Goal: Obtain resource: Download file/media

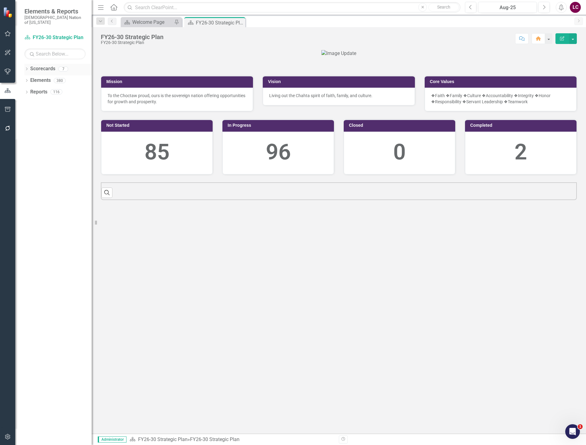
click at [26, 68] on icon "Dropdown" at bounding box center [26, 69] width 4 height 3
click at [44, 77] on link "FY26-30 Strategic Plan" at bounding box center [63, 80] width 58 height 7
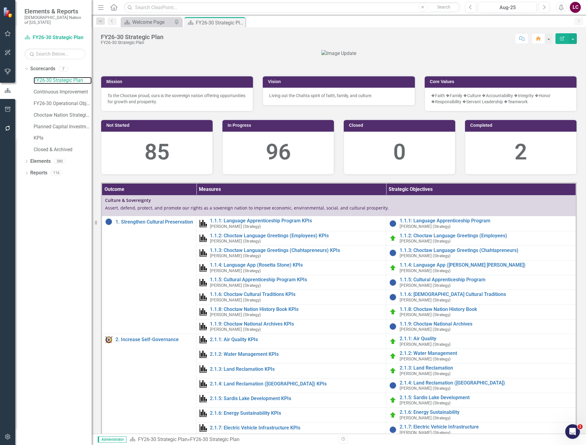
scroll to position [183, 0]
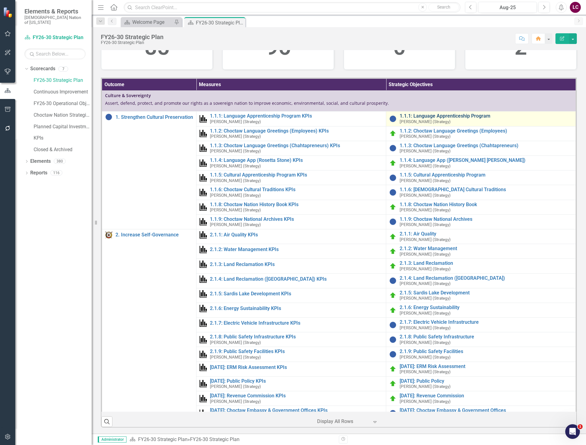
click at [439, 119] on link "1.1.1: Language Apprenticeship Program" at bounding box center [486, 115] width 173 height 5
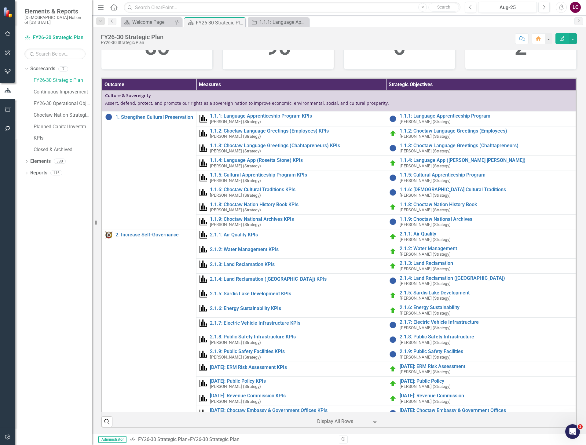
scroll to position [190, 0]
click at [440, 119] on link "1.1.1: Language Apprenticeship Program" at bounding box center [486, 115] width 173 height 5
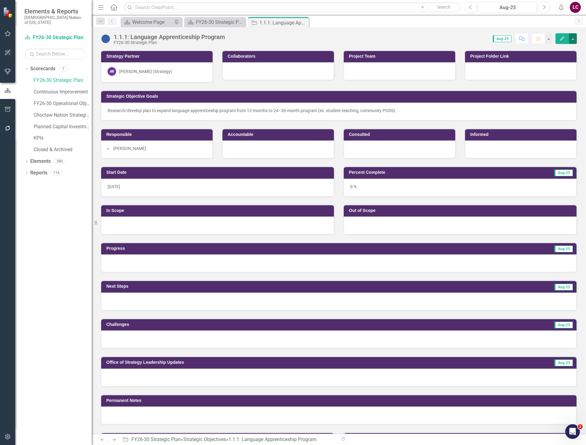
click at [571, 38] on button "button" at bounding box center [573, 38] width 8 height 11
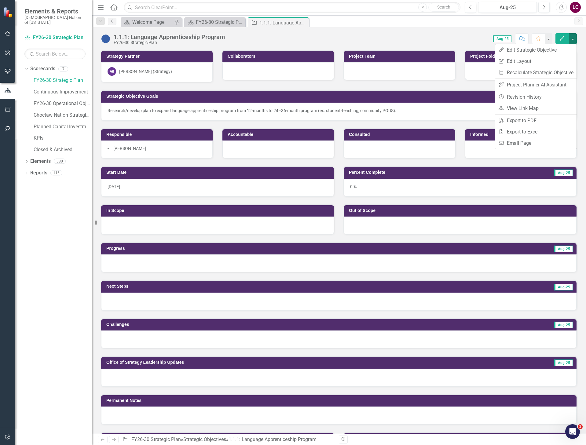
click at [444, 36] on div "Score: 0.00 Aug-25 Completed Comment Favorite Edit" at bounding box center [402, 38] width 349 height 10
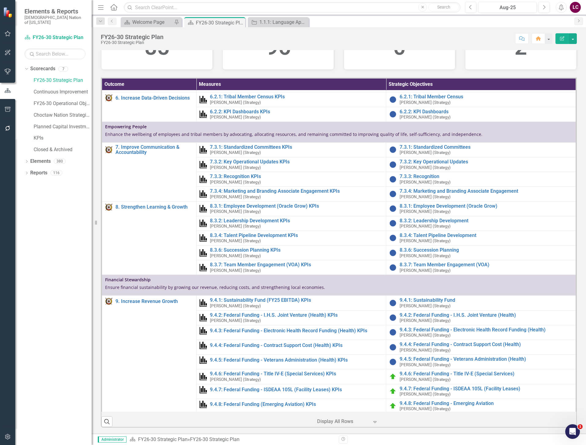
scroll to position [1405, 0]
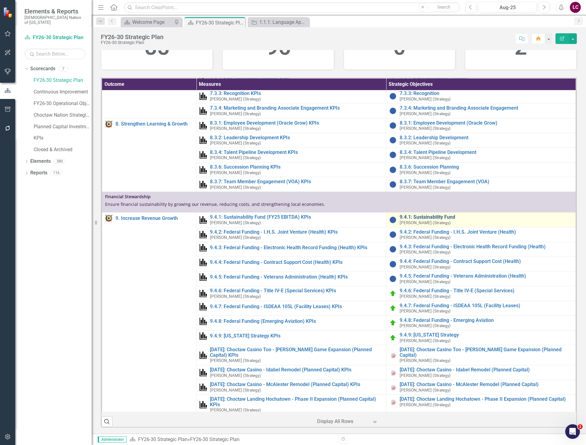
click at [424, 220] on link "9.4.1: Sustainability Fund" at bounding box center [486, 216] width 173 height 5
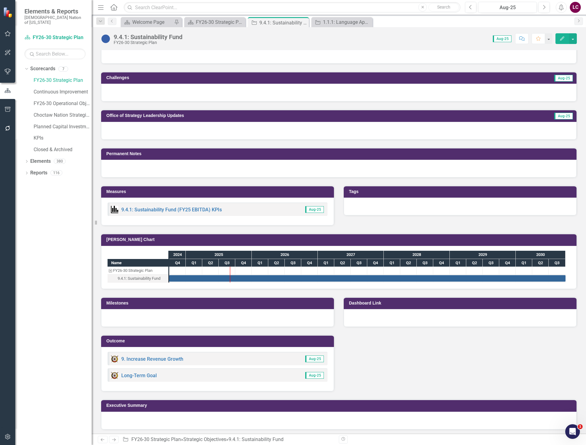
scroll to position [249, 0]
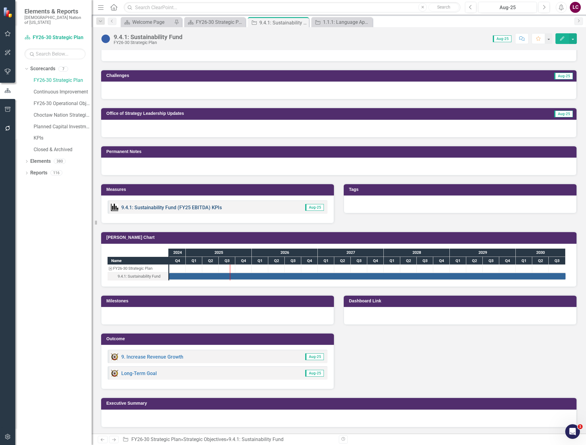
click at [180, 210] on link "9.4.1: Sustainability Fund (FY25 EBITDA) KPIs" at bounding box center [171, 208] width 100 height 6
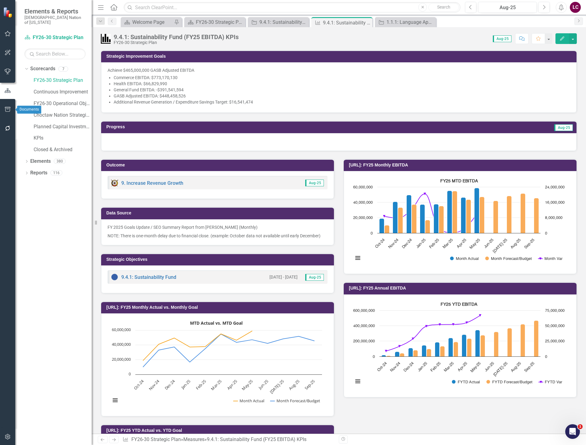
click at [8, 110] on icon "button" at bounding box center [8, 109] width 6 height 5
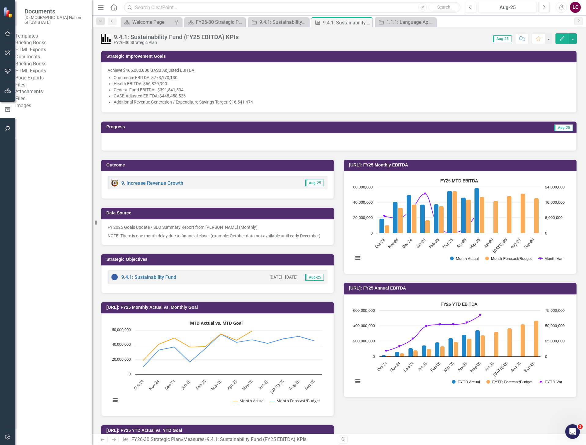
click at [40, 53] on link "HTML Exports" at bounding box center [53, 49] width 76 height 7
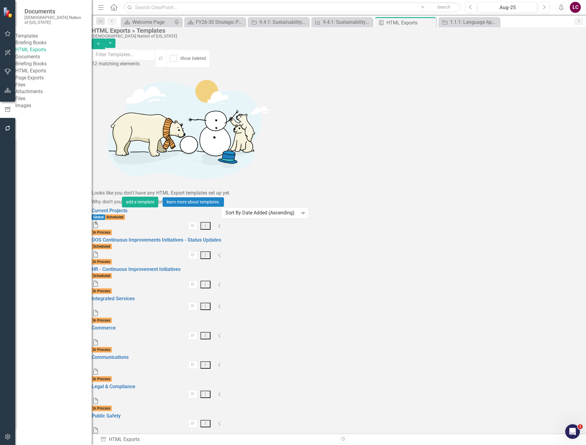
click at [221, 333] on icon "Collapse" at bounding box center [219, 335] width 3 height 5
click at [116, 325] on link "Commerce" at bounding box center [104, 328] width 24 height 6
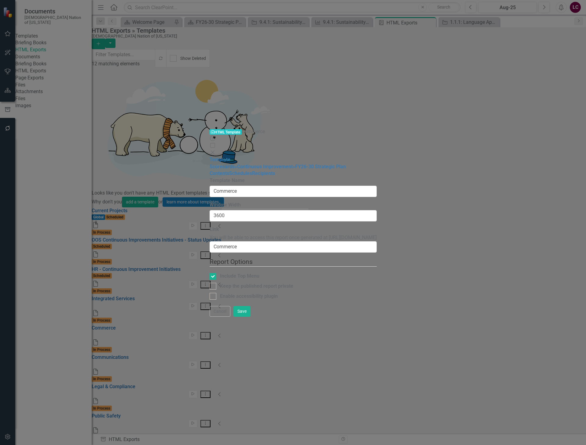
click at [216, 150] on icon "Close" at bounding box center [213, 152] width 6 height 5
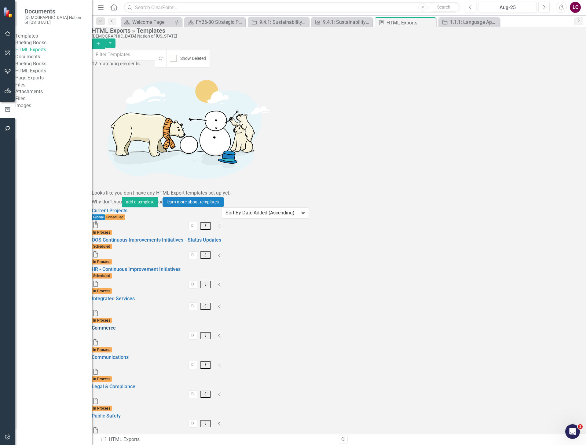
click at [116, 325] on link "Commerce" at bounding box center [104, 328] width 24 height 6
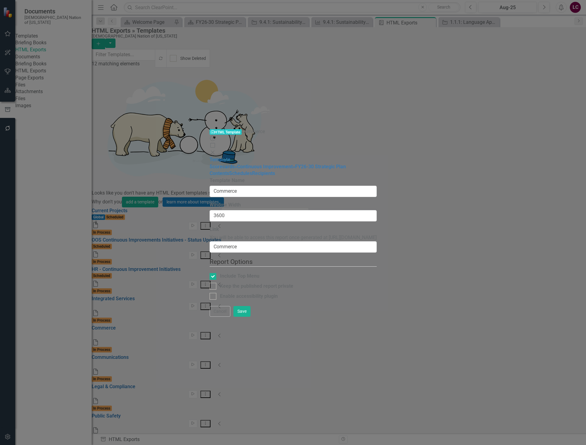
click at [216, 150] on icon "Close" at bounding box center [213, 152] width 6 height 5
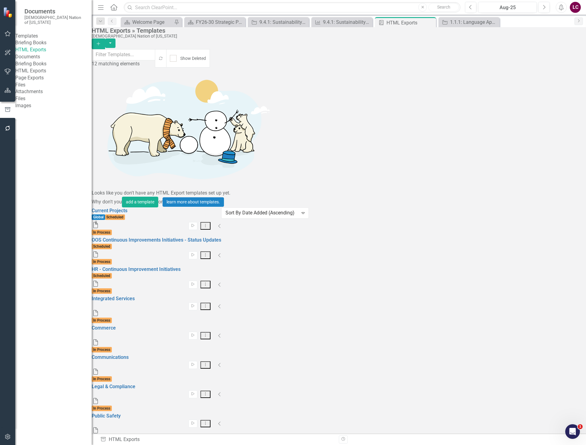
click at [37, 75] on link "HTML Exports" at bounding box center [53, 71] width 76 height 7
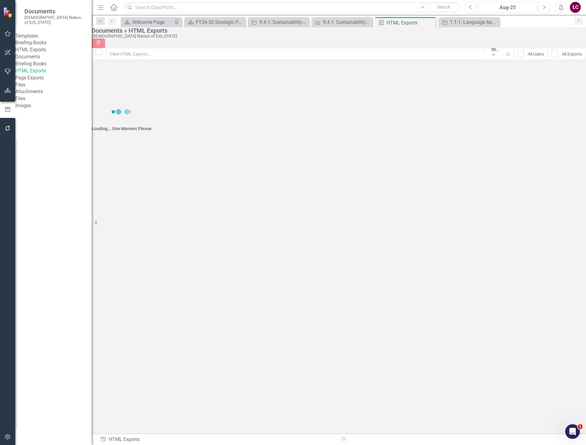
checkbox input "false"
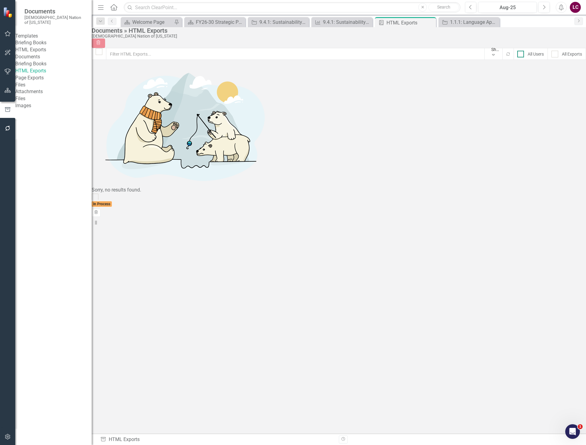
click at [517, 54] on div at bounding box center [520, 54] width 7 height 7
click at [517, 54] on input "All Users" at bounding box center [519, 53] width 4 height 4
checkbox input "true"
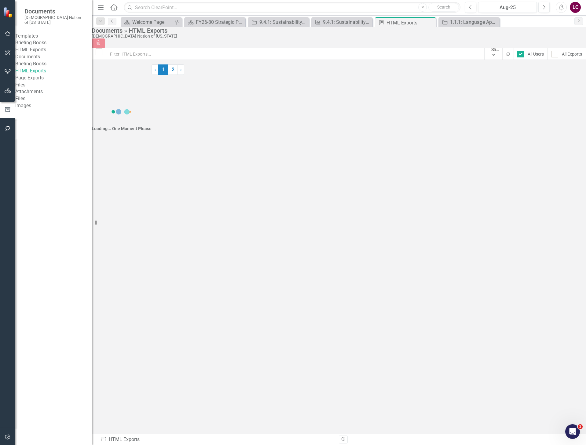
checkbox input "false"
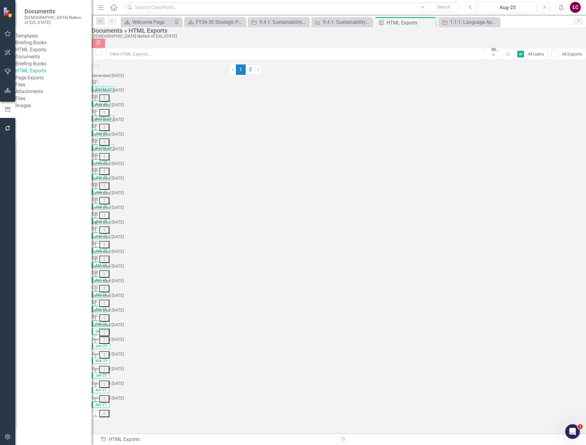
click at [107, 96] on icon "Dropdown Menu" at bounding box center [104, 98] width 5 height 4
click at [543, 108] on link "Link Link Report" at bounding box center [546, 109] width 52 height 11
